Goal: Find contact information: Find contact information

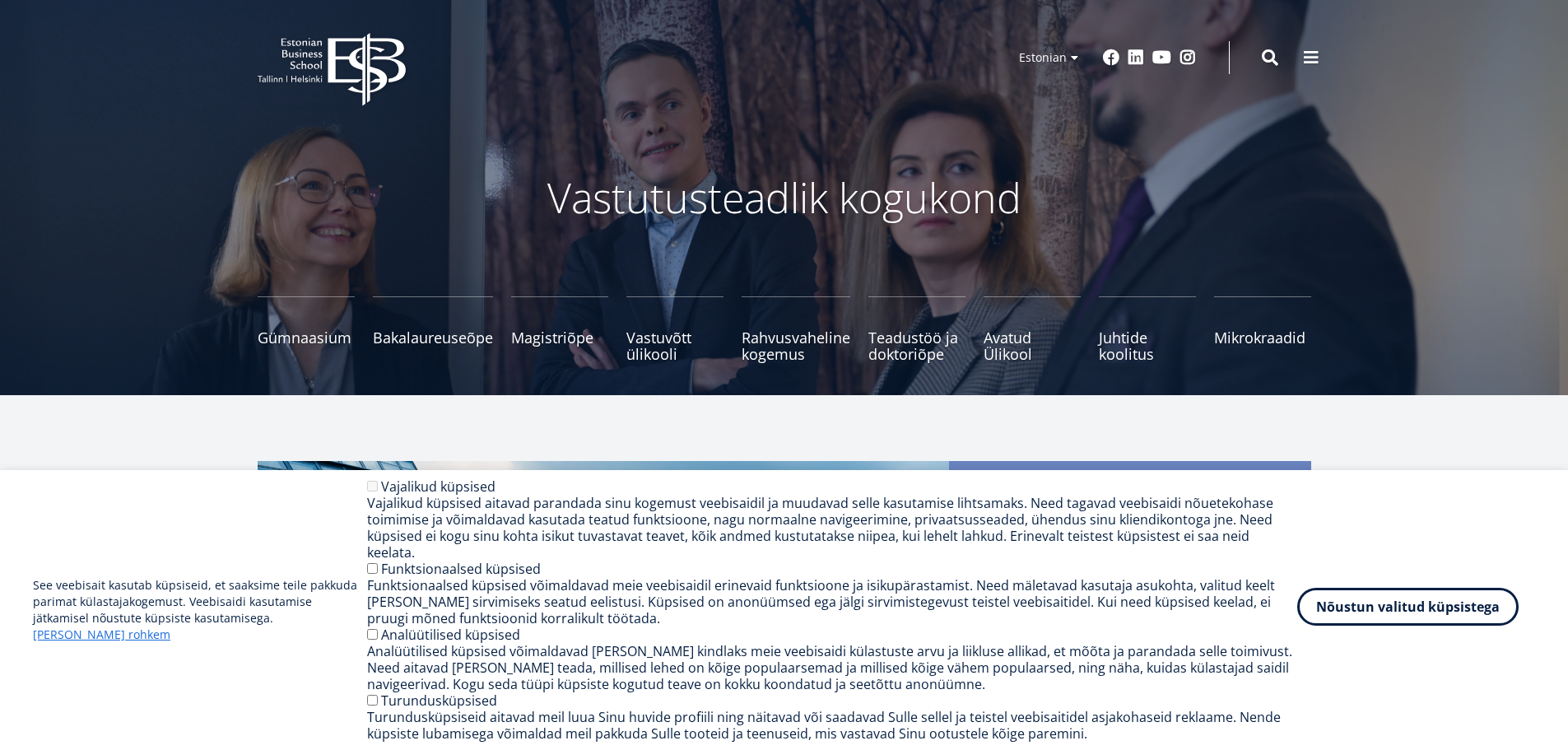
click at [1372, 620] on button "Nõustun valitud küpsistega" at bounding box center [1408, 606] width 221 height 37
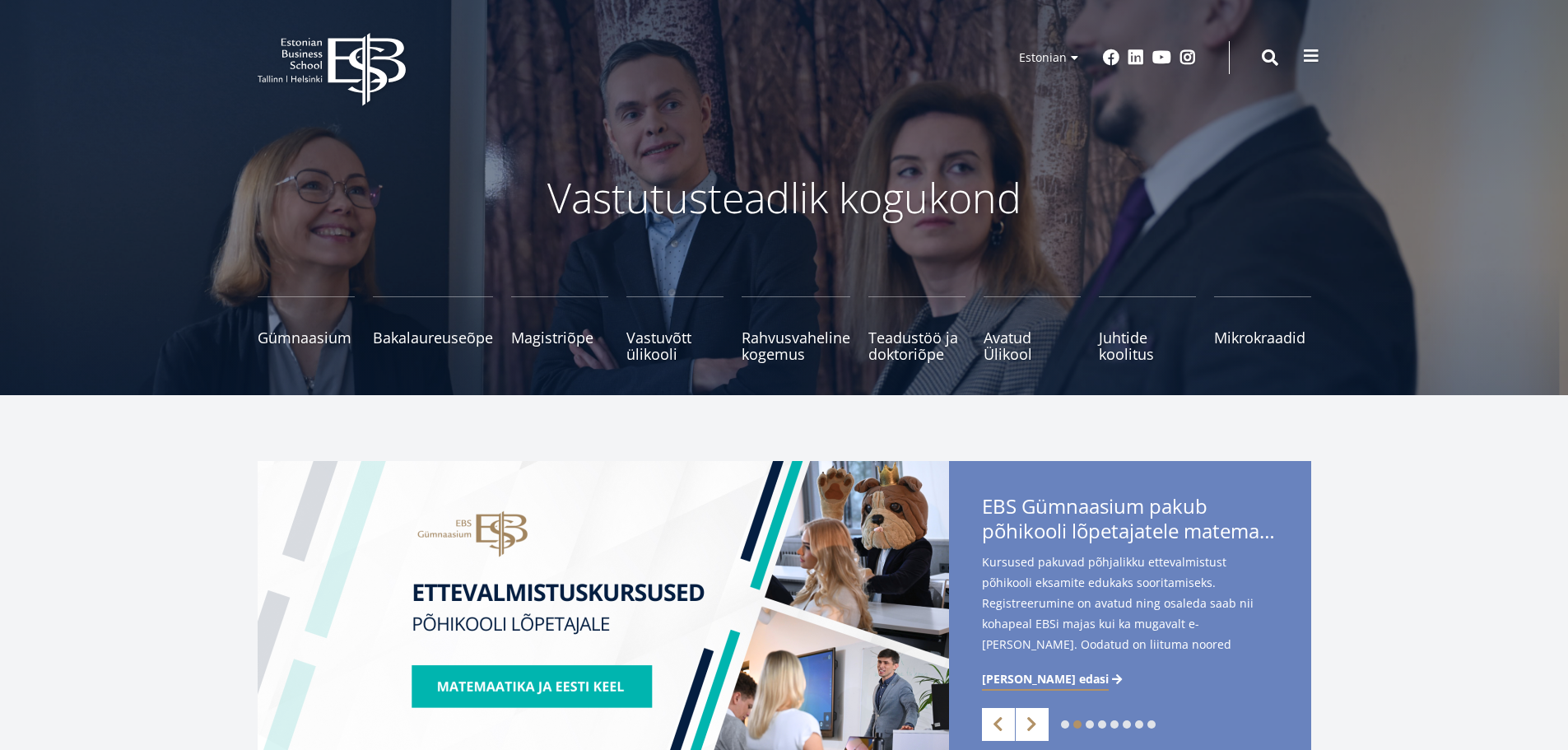
click at [1315, 57] on span at bounding box center [1310, 55] width 17 height 17
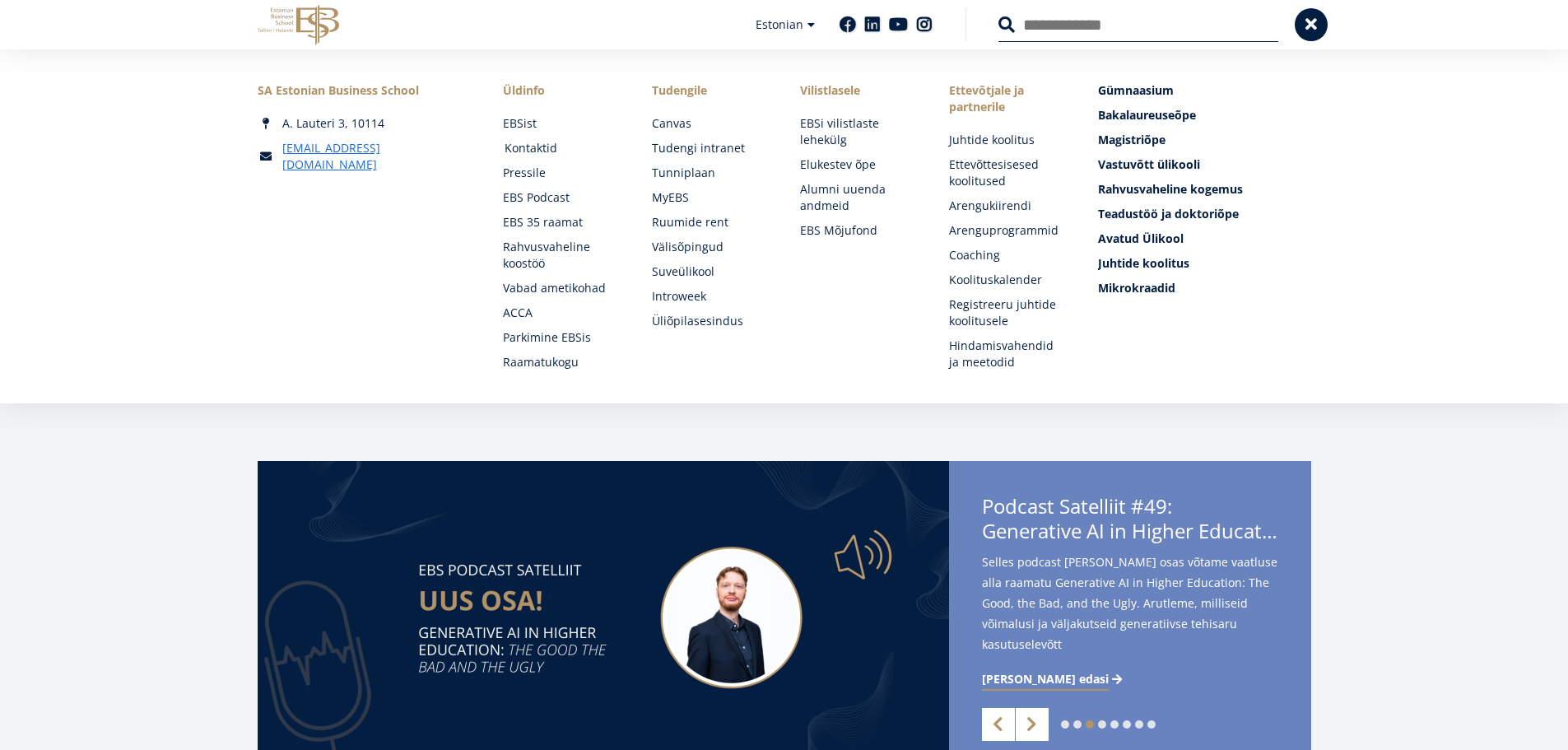
click at [540, 148] on link "Kontaktid" at bounding box center [562, 148] width 116 height 17
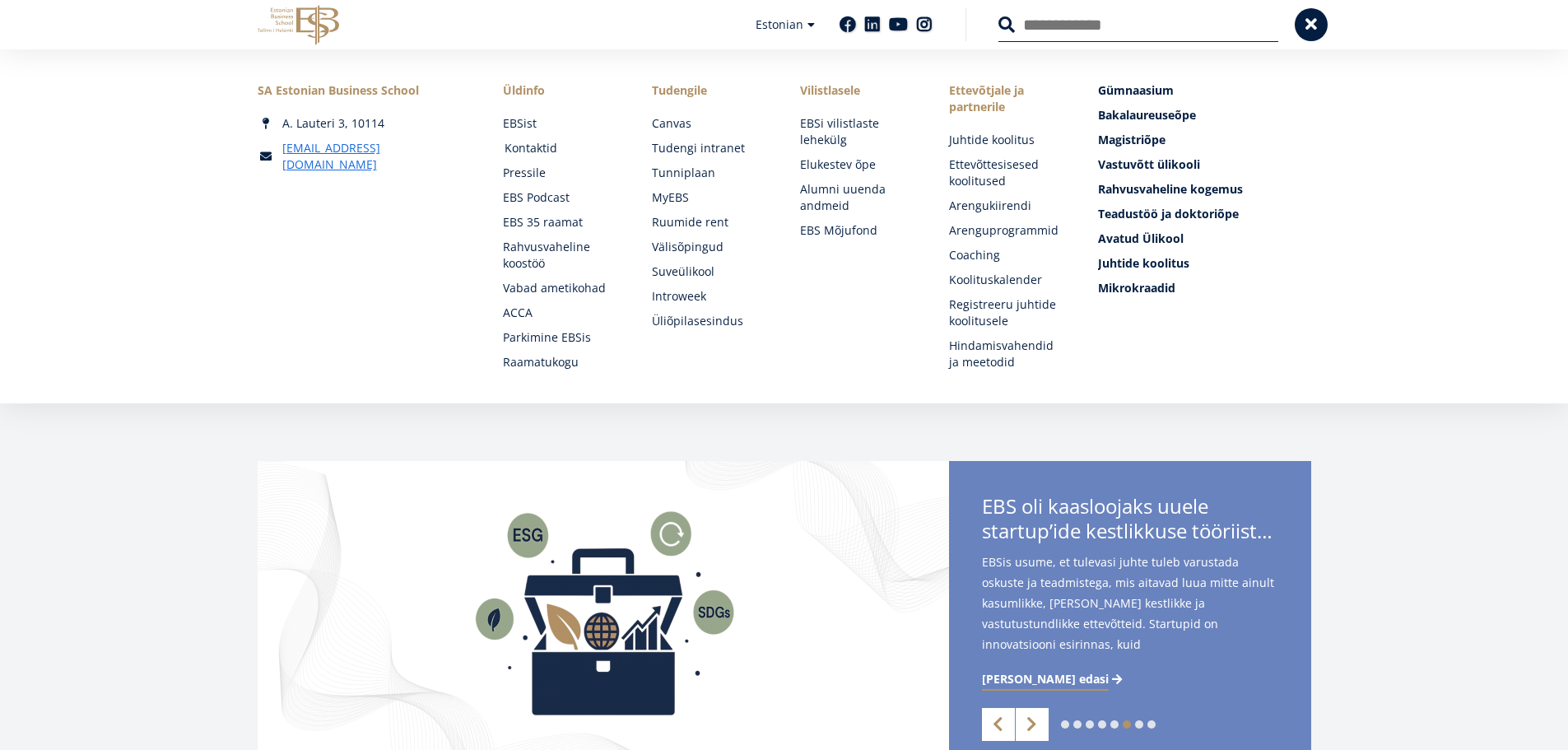
click at [539, 145] on link "Kontaktid" at bounding box center [562, 148] width 116 height 17
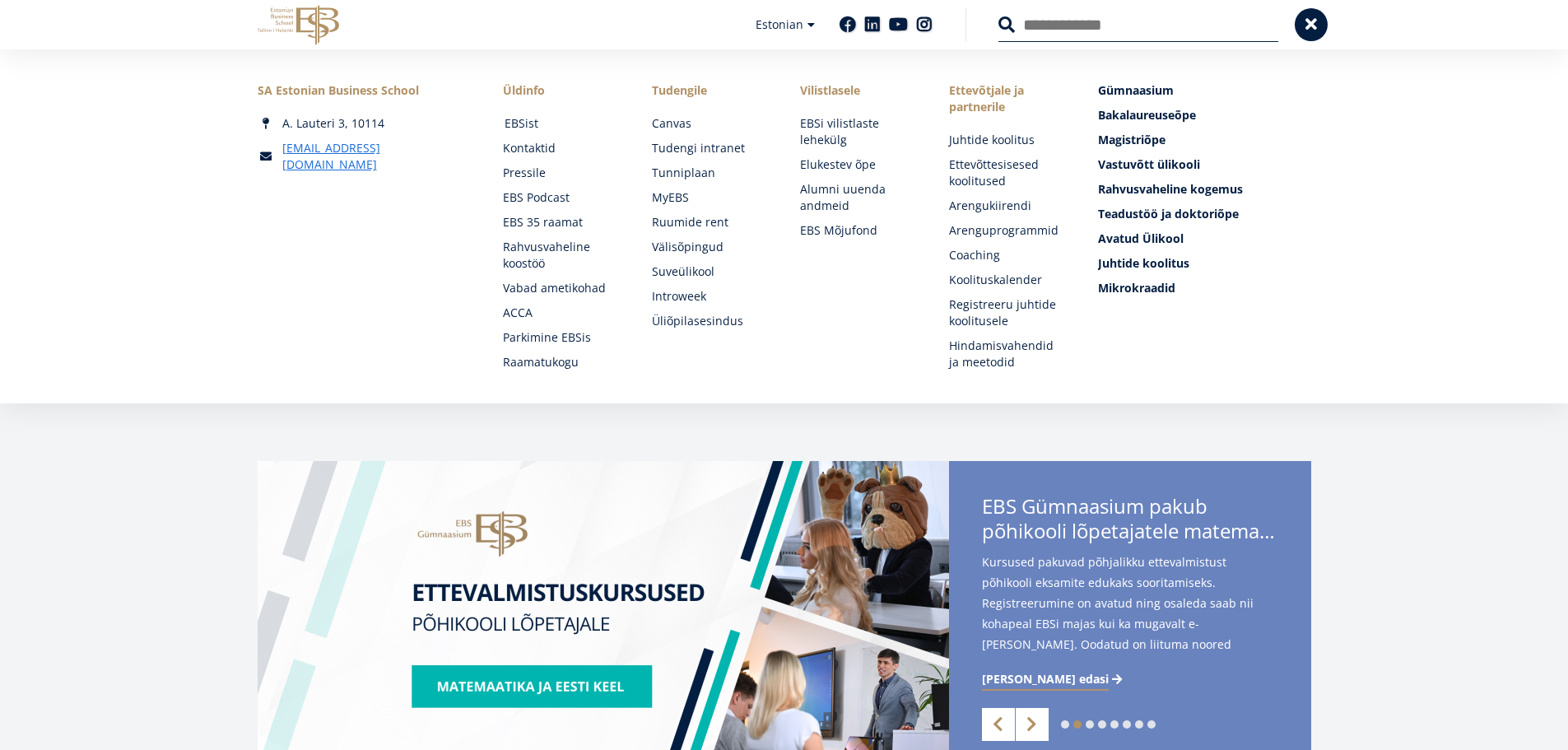
click at [526, 123] on link "EBSist" at bounding box center [562, 123] width 116 height 17
